Goal: Complete application form: Complete application form

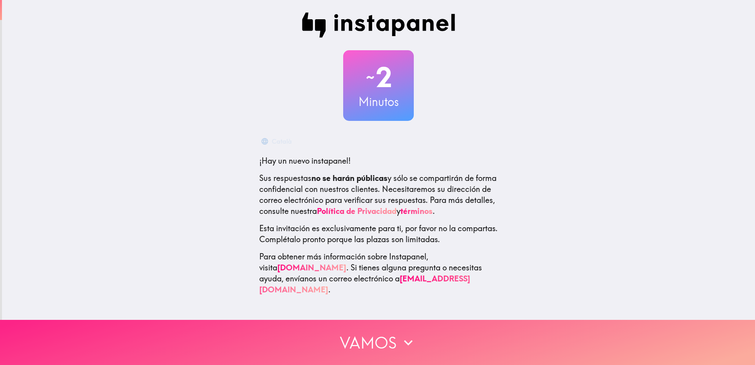
click at [372, 331] on button "Vamos" at bounding box center [377, 342] width 755 height 45
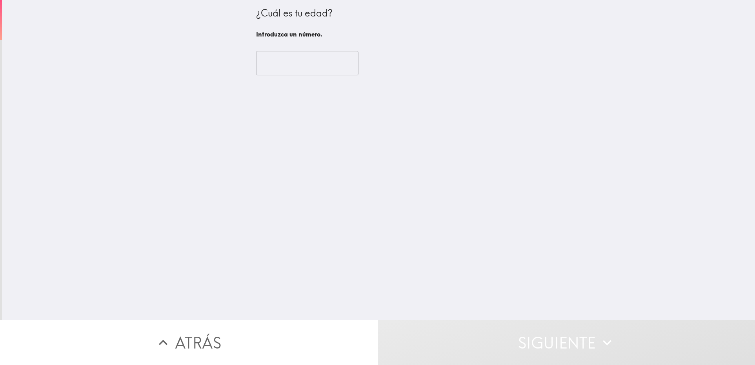
click at [288, 67] on input "number" at bounding box center [307, 63] width 102 height 24
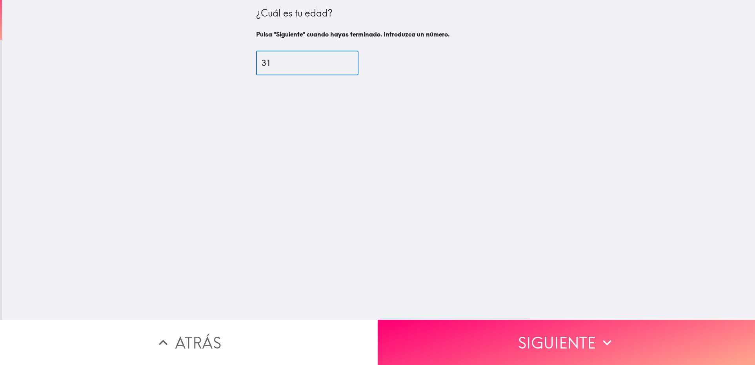
type input "31"
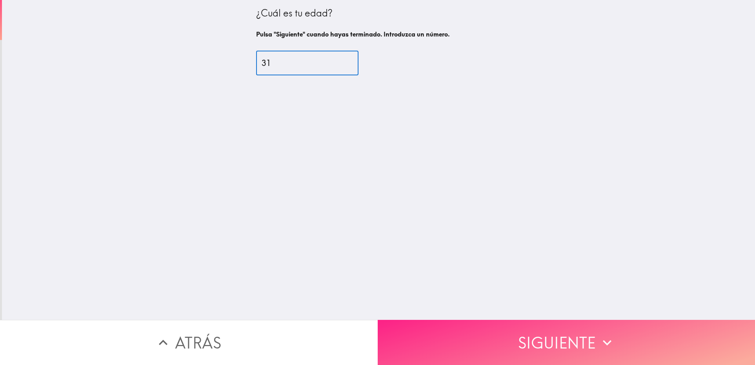
click at [416, 326] on button "Siguiente" at bounding box center [567, 342] width 378 height 45
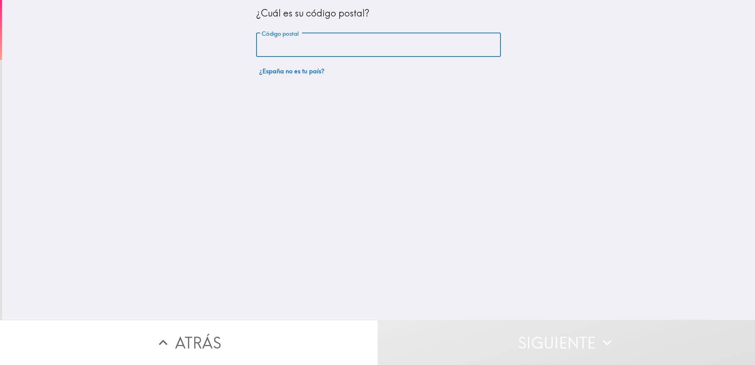
click at [315, 33] on input "Código postal" at bounding box center [378, 45] width 245 height 24
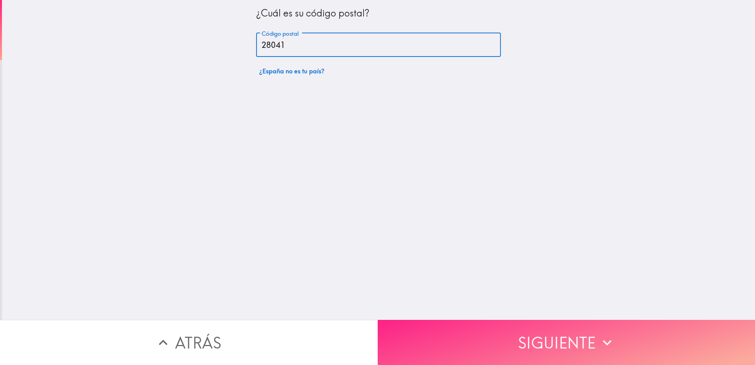
type input "28041"
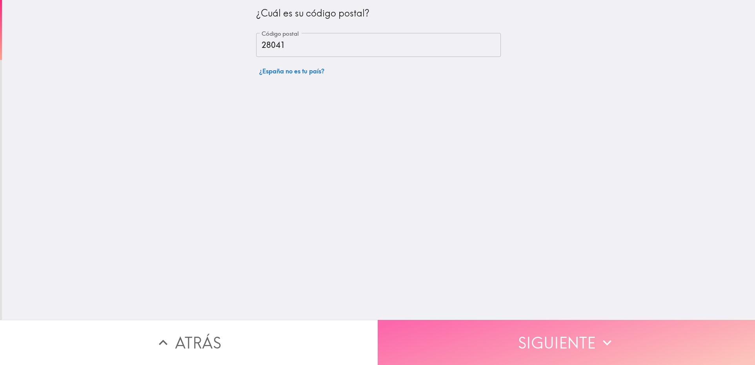
click at [468, 349] on button "Siguiente" at bounding box center [567, 342] width 378 height 45
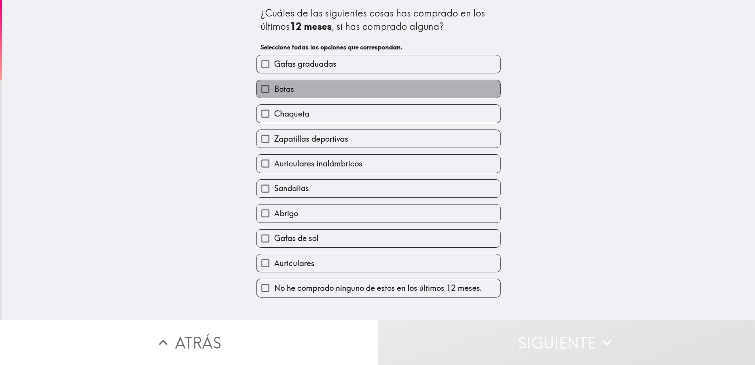
click at [299, 94] on label "Botas" at bounding box center [378, 89] width 244 height 18
click at [274, 94] on input "Botas" at bounding box center [265, 89] width 18 height 18
checkbox input "true"
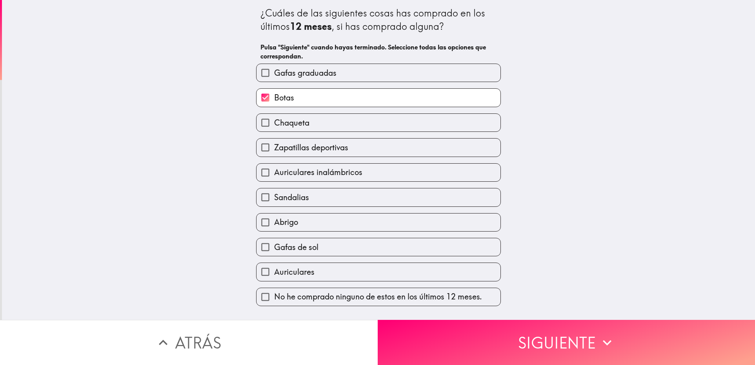
click at [303, 145] on span "Zapatillas deportivas" at bounding box center [311, 147] width 74 height 11
click at [274, 145] on input "Zapatillas deportivas" at bounding box center [265, 147] width 18 height 18
checkbox input "true"
click at [289, 247] on span "Gafas de sol" at bounding box center [296, 247] width 44 height 11
click at [274, 247] on input "Gafas de sol" at bounding box center [265, 247] width 18 height 18
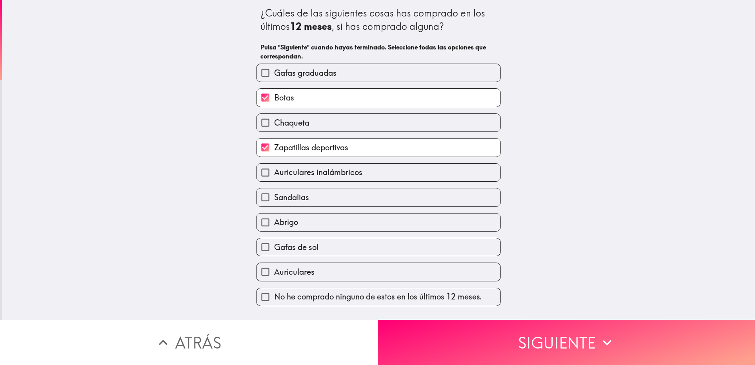
checkbox input "true"
click at [312, 276] on label "Auriculares" at bounding box center [378, 272] width 244 height 18
click at [274, 276] on input "Auriculares" at bounding box center [265, 272] width 18 height 18
checkbox input "true"
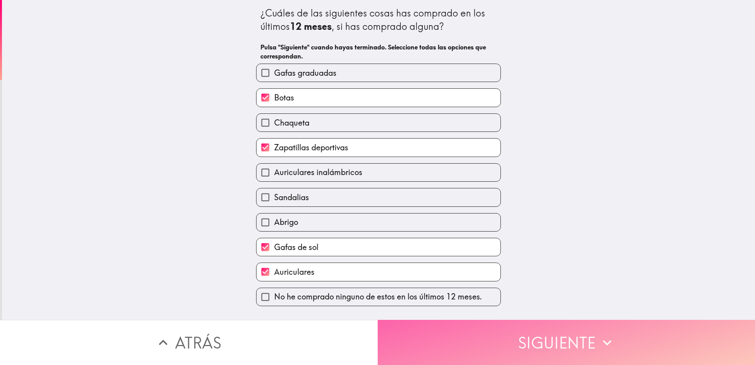
click at [464, 336] on button "Siguiente" at bounding box center [567, 342] width 378 height 45
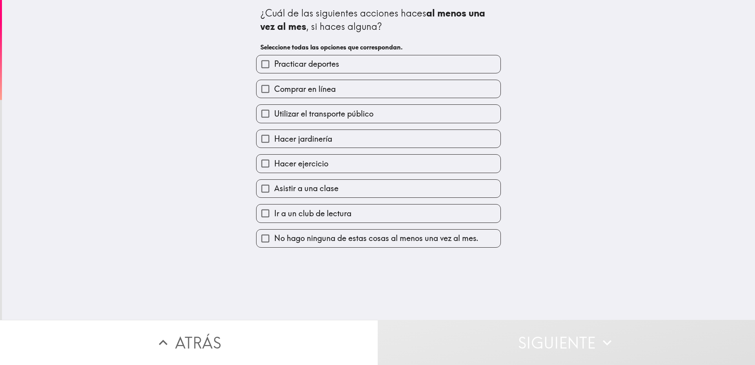
click at [344, 64] on label "Practicar deportes" at bounding box center [378, 64] width 244 height 18
click at [274, 64] on input "Practicar deportes" at bounding box center [265, 64] width 18 height 18
checkbox input "true"
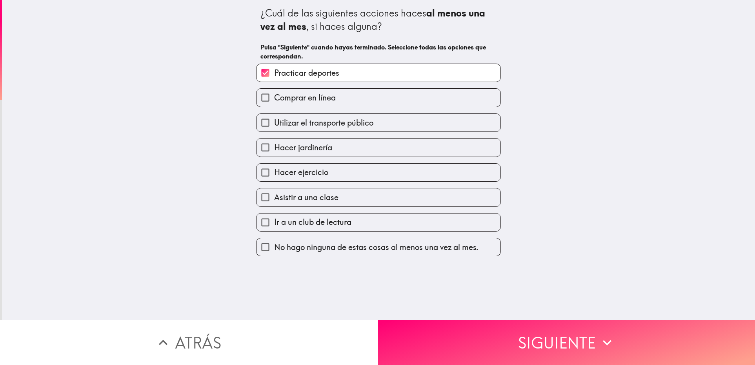
click at [333, 99] on label "Comprar en línea" at bounding box center [378, 98] width 244 height 18
click at [274, 99] on input "Comprar en línea" at bounding box center [265, 98] width 18 height 18
checkbox input "true"
click at [337, 123] on span "Utilizar el transporte público" at bounding box center [323, 122] width 99 height 11
click at [274, 123] on input "Utilizar el transporte público" at bounding box center [265, 123] width 18 height 18
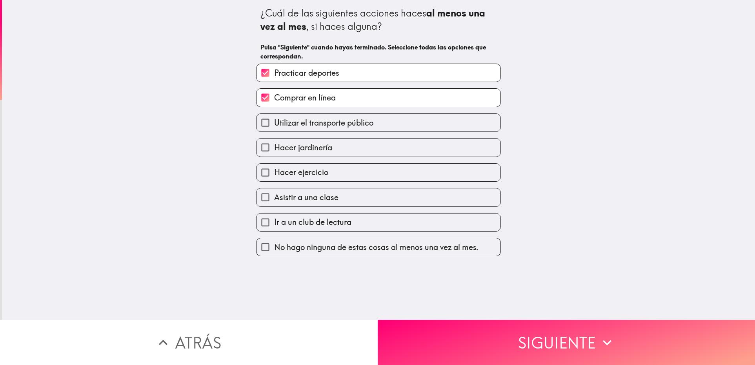
checkbox input "true"
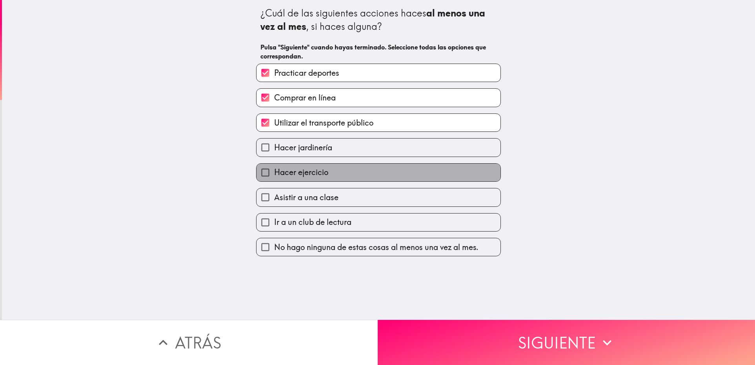
click at [338, 175] on label "Hacer ejercicio" at bounding box center [378, 173] width 244 height 18
click at [274, 175] on input "Hacer ejercicio" at bounding box center [265, 173] width 18 height 18
checkbox input "true"
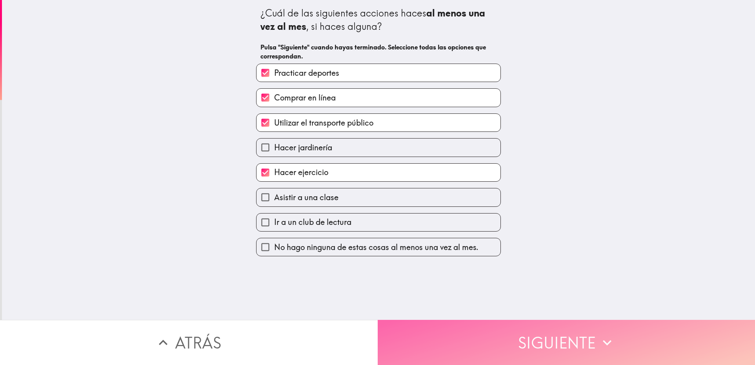
click at [478, 343] on button "Siguiente" at bounding box center [567, 342] width 378 height 45
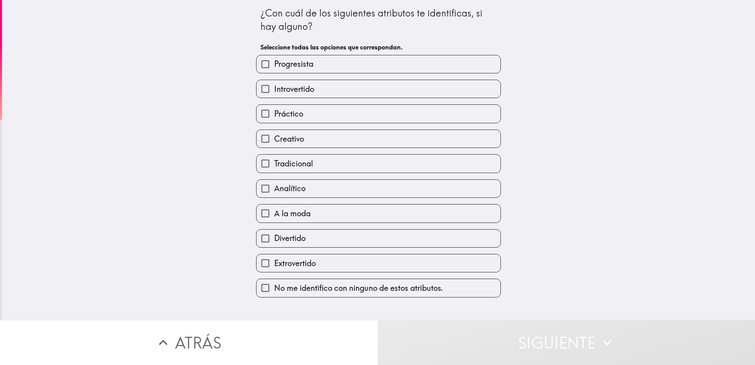
click at [318, 169] on label "Tradicional" at bounding box center [378, 163] width 244 height 18
click at [274, 169] on input "Tradicional" at bounding box center [265, 163] width 18 height 18
checkbox input "true"
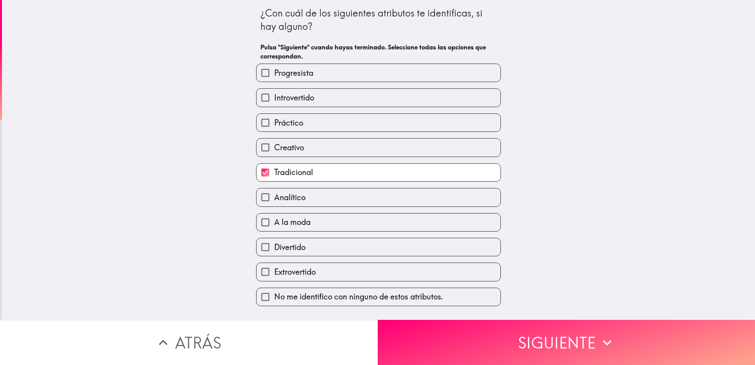
click at [316, 249] on label "Divertido" at bounding box center [378, 247] width 244 height 18
click at [274, 249] on input "Divertido" at bounding box center [265, 247] width 18 height 18
checkbox input "true"
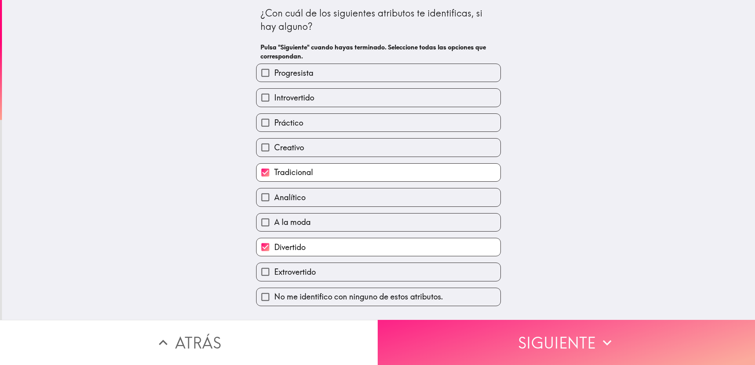
click at [452, 338] on button "Siguiente" at bounding box center [567, 342] width 378 height 45
